Goal: Complete application form

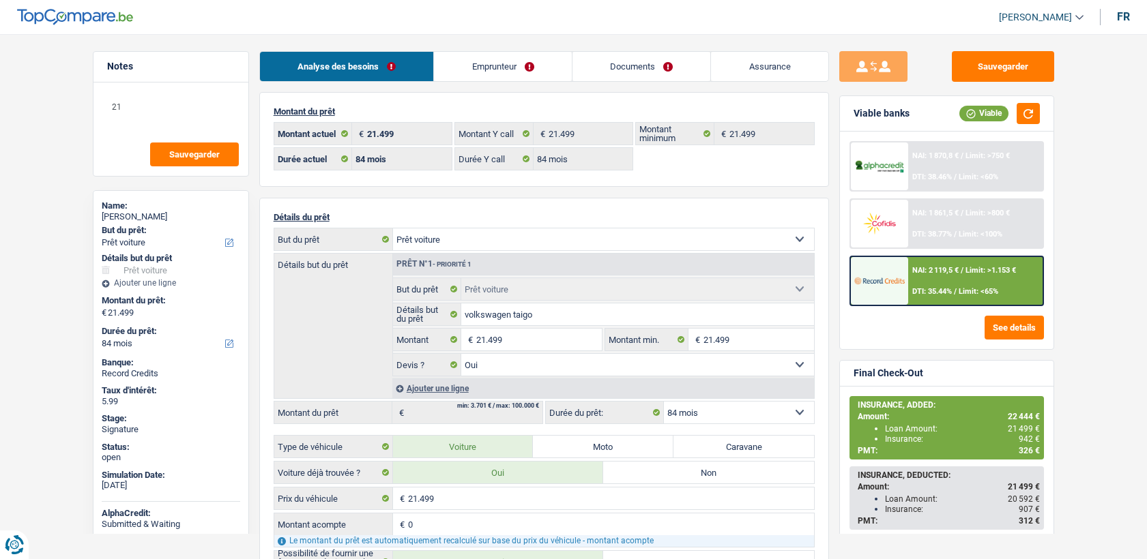
select select "car"
select select "84"
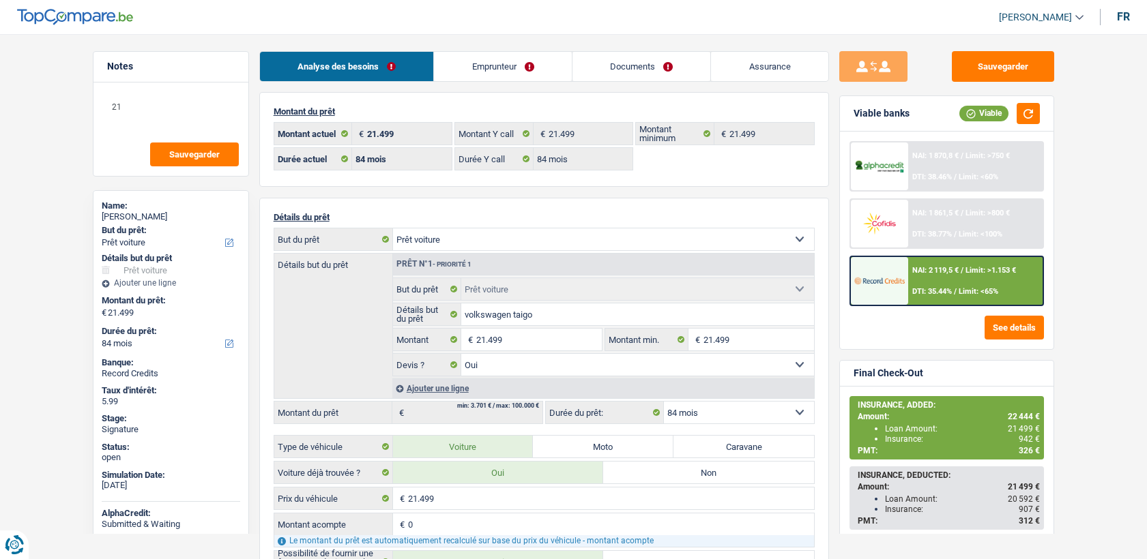
select select "car"
select select "yes"
select select "84"
select select "privateEmployee"
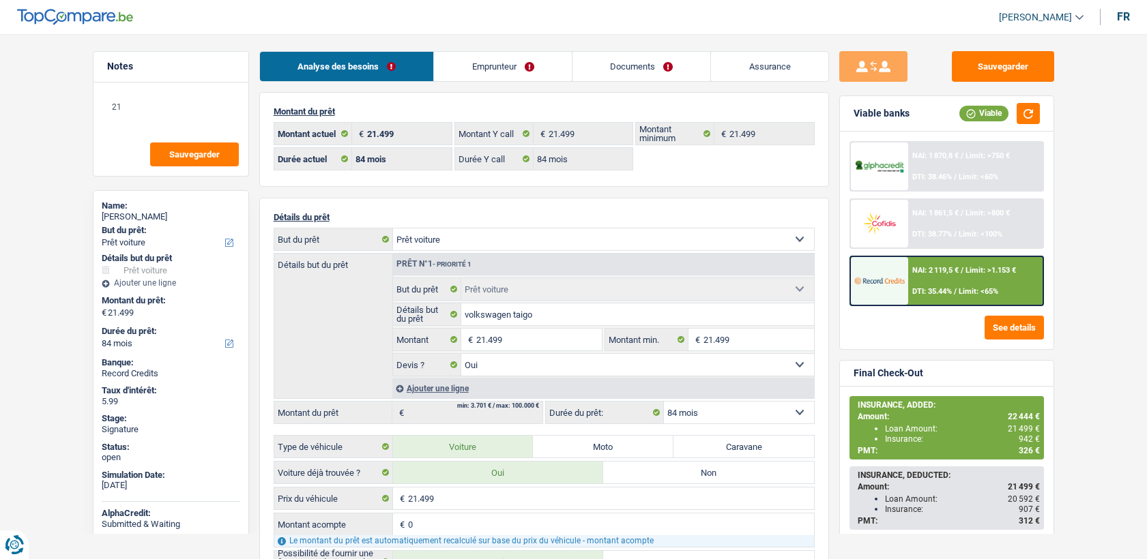
select select "netSalary"
select select "familyAllowances"
select select "mealVouchers"
click at [506, 60] on link "Emprunteur" at bounding box center [503, 66] width 138 height 29
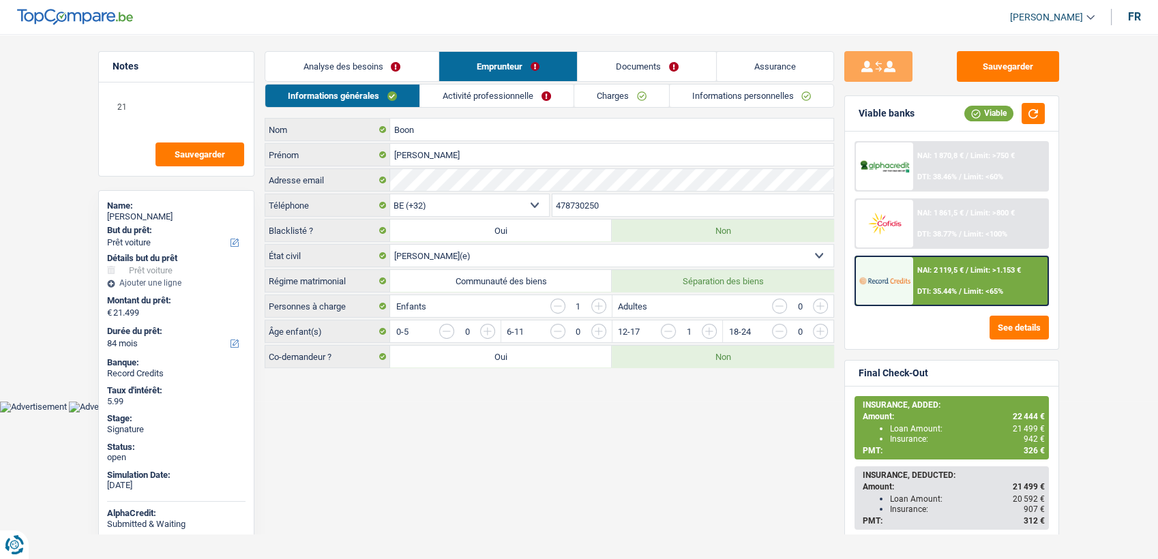
click at [522, 92] on link "Activité professionnelle" at bounding box center [496, 96] width 153 height 23
select select "car"
select select "84"
select select "32"
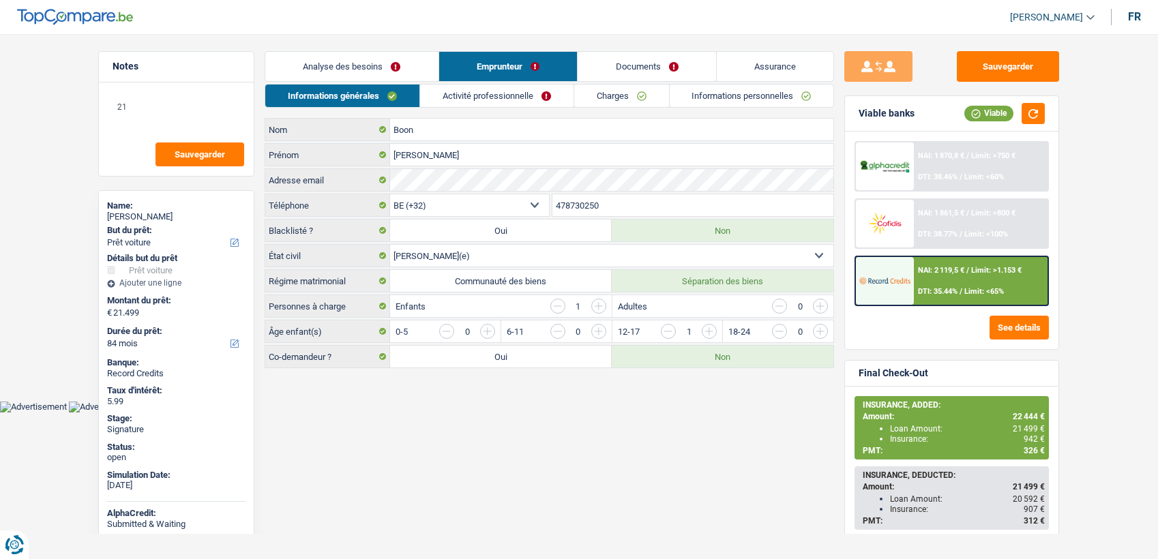
select select "married"
select select "privateEmployee"
select select "netSalary"
select select "familyAllowances"
select select "mealVouchers"
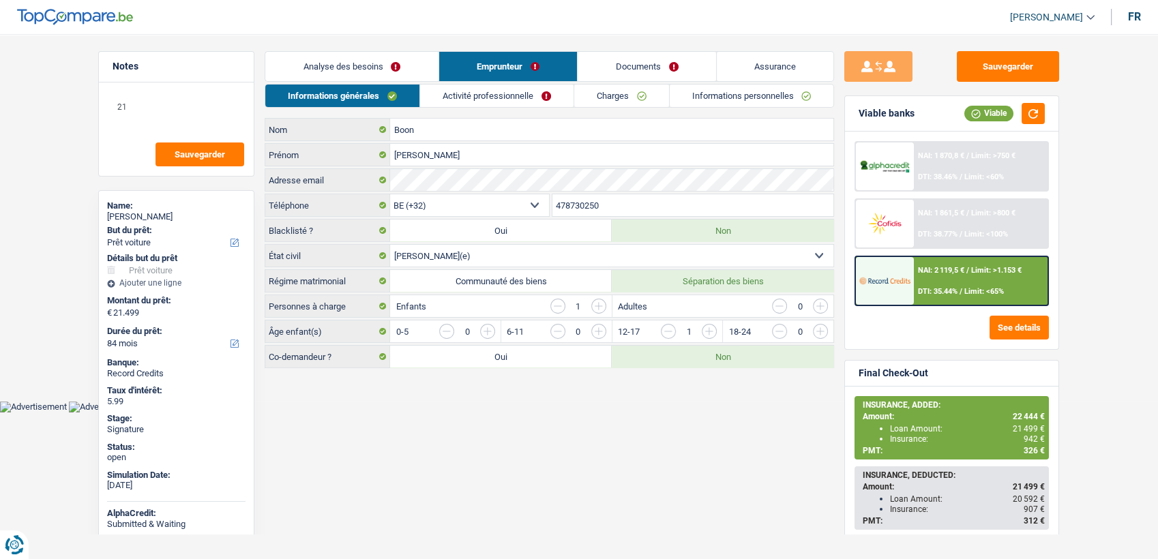
click at [542, 93] on link "Activité professionnelle" at bounding box center [496, 96] width 153 height 23
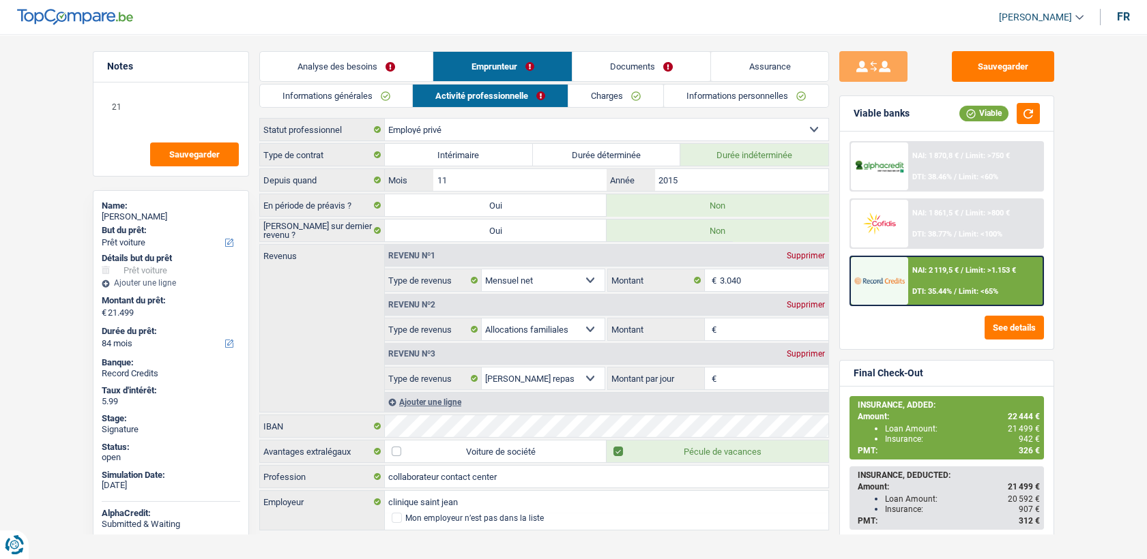
click at [699, 107] on li "Informations personnelles" at bounding box center [746, 96] width 166 height 24
click at [694, 89] on link "Informations personnelles" at bounding box center [746, 96] width 164 height 23
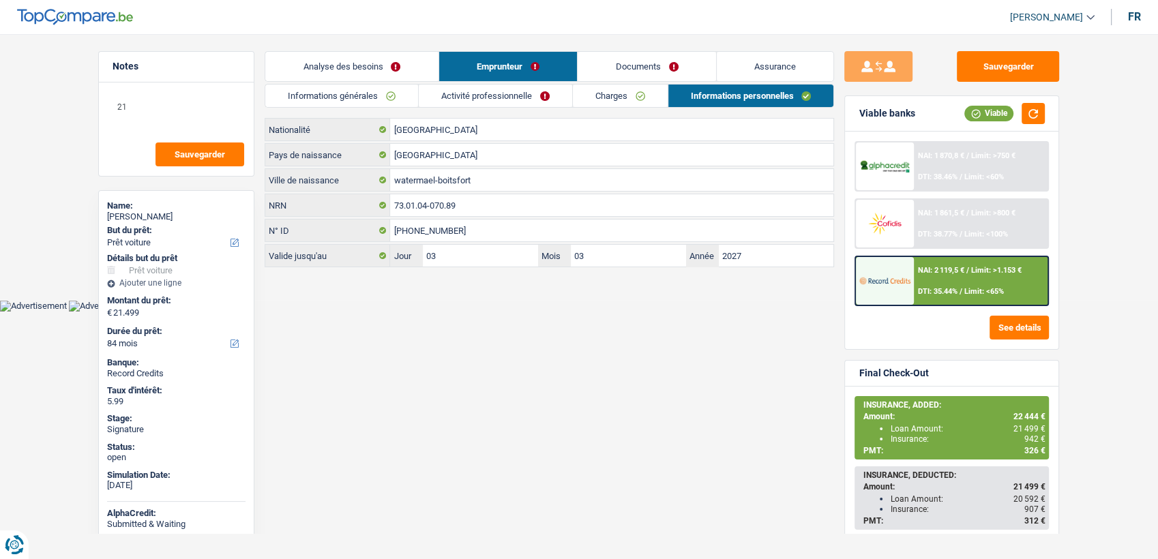
click at [648, 79] on link "Documents" at bounding box center [647, 66] width 138 height 29
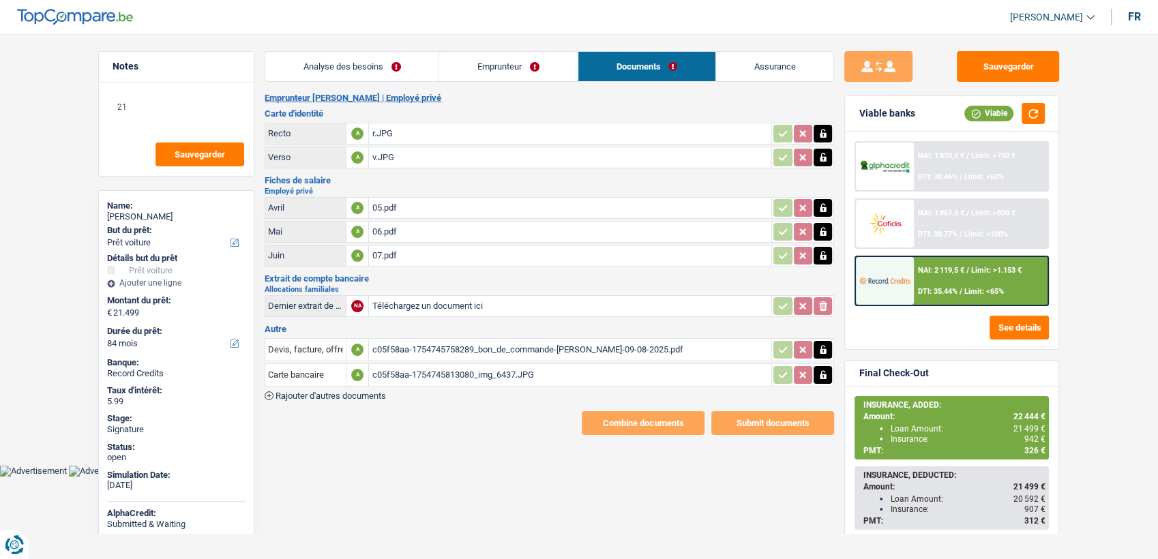
click at [454, 349] on div "c05f58aa-1754745758289_bon_de_commande-[PERSON_NAME]-09-08-2025.pdf" at bounding box center [570, 350] width 397 height 20
click at [426, 368] on div "c05f58aa-1754745813080_img_6437.JPG" at bounding box center [570, 375] width 397 height 20
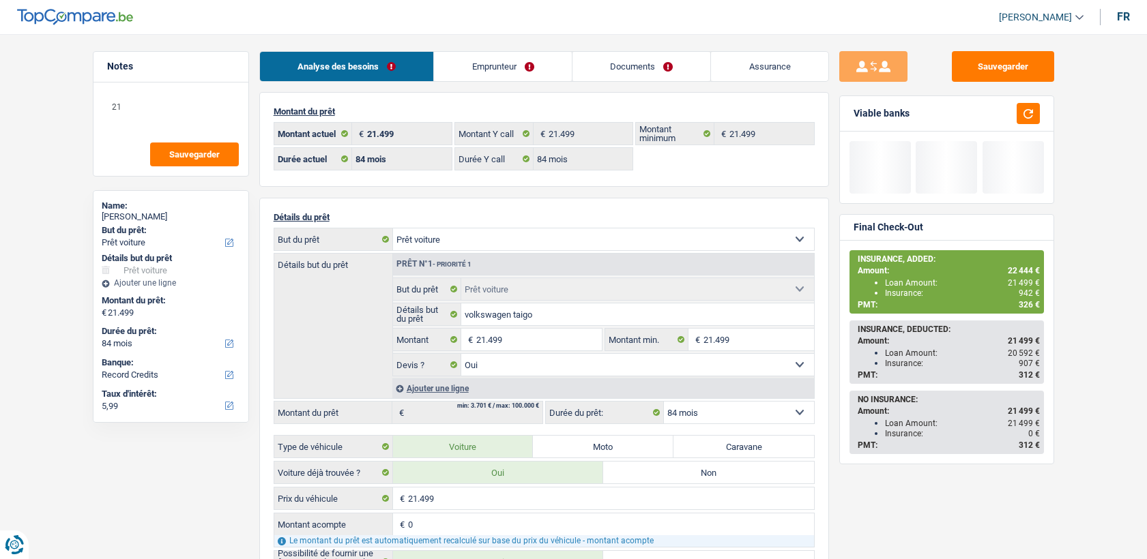
select select "car"
select select "84"
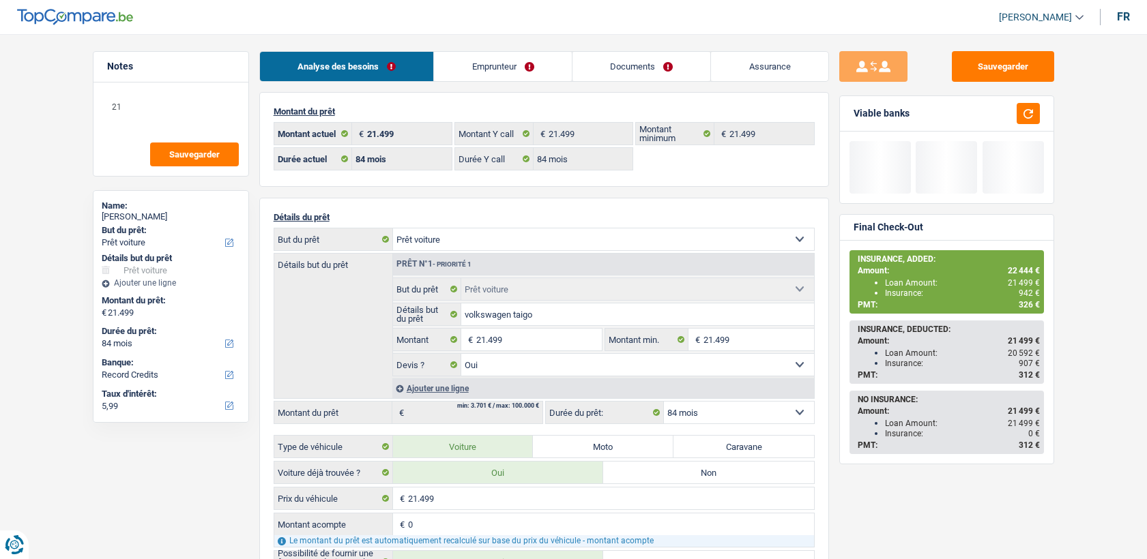
select select "car"
select select "yes"
select select "84"
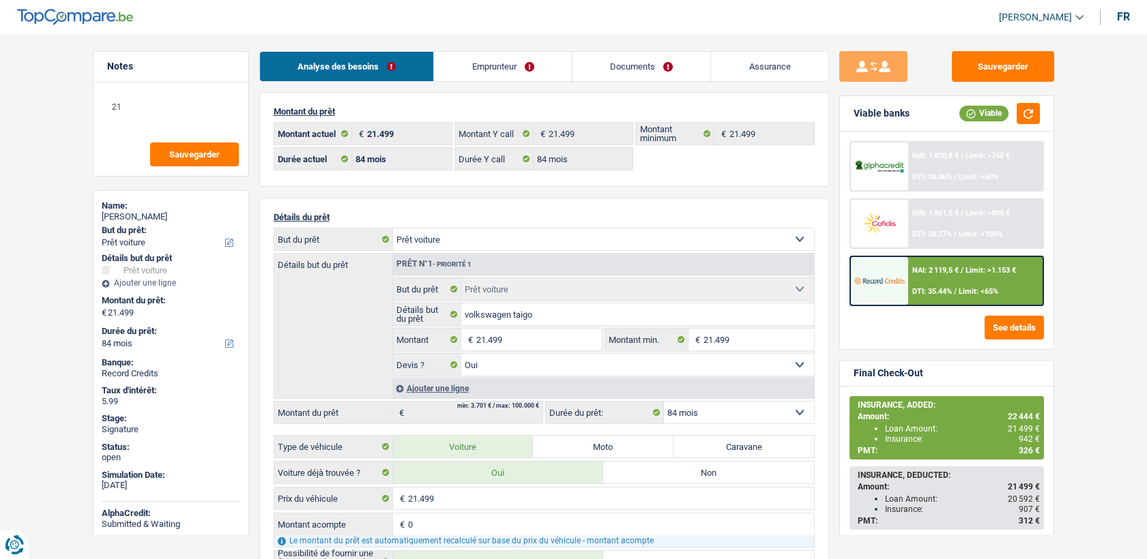
click at [621, 76] on link "Documents" at bounding box center [641, 66] width 138 height 29
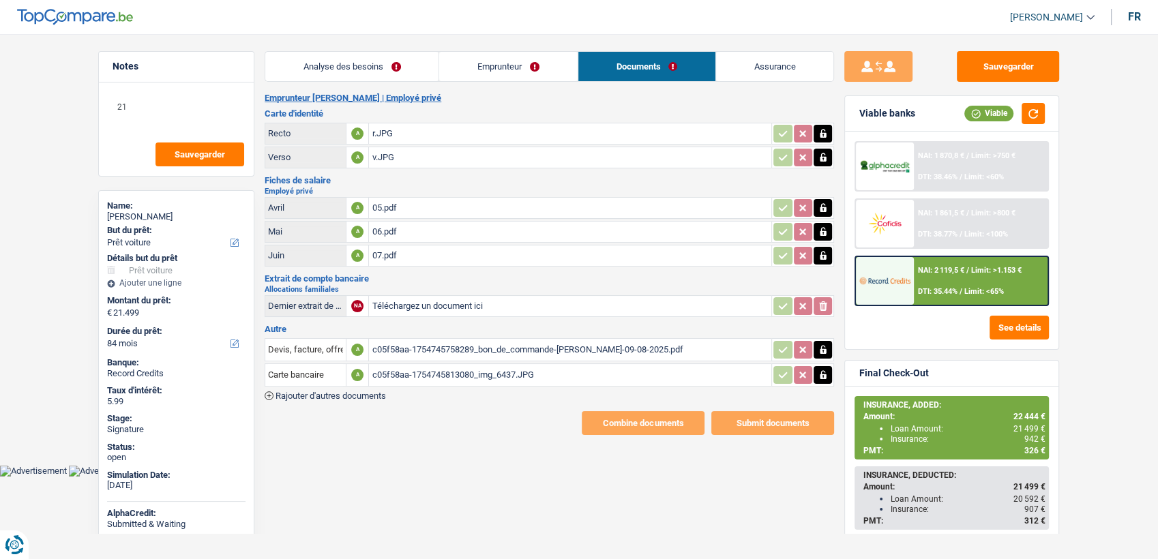
click at [377, 132] on div "r.JPG" at bounding box center [570, 133] width 397 height 20
click at [383, 158] on div "v.JPG" at bounding box center [570, 157] width 397 height 20
click at [382, 135] on div "r.JPG" at bounding box center [570, 133] width 397 height 20
click at [387, 155] on div "v.JPG" at bounding box center [570, 157] width 397 height 20
